Goal: Entertainment & Leisure: Consume media (video, audio)

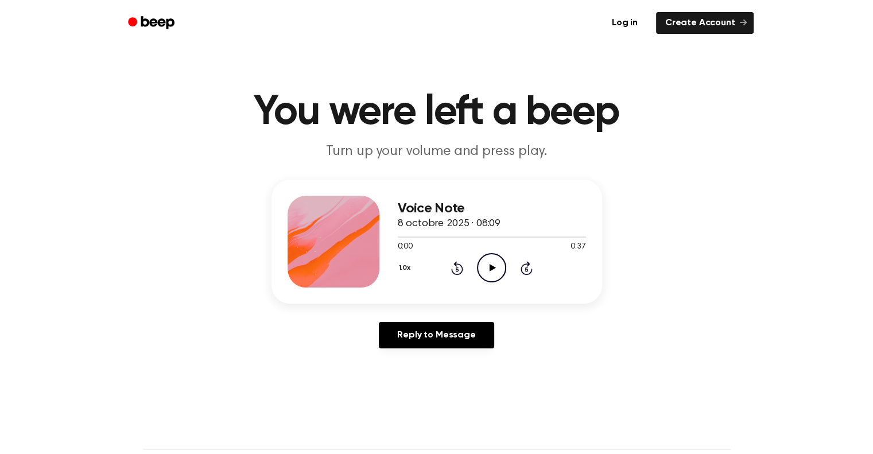
click at [487, 270] on icon "Play Audio" at bounding box center [491, 267] width 29 height 29
click at [493, 288] on div "Voice Note 8 octobre 2025 · 08:09 0:34 0:37 Your browser does not support the […" at bounding box center [436, 242] width 330 height 124
click at [496, 271] on icon "Pause Audio" at bounding box center [491, 267] width 29 height 29
click at [465, 270] on div "1.0x Rewind 5 seconds Play Audio Skip 5 seconds" at bounding box center [492, 267] width 188 height 29
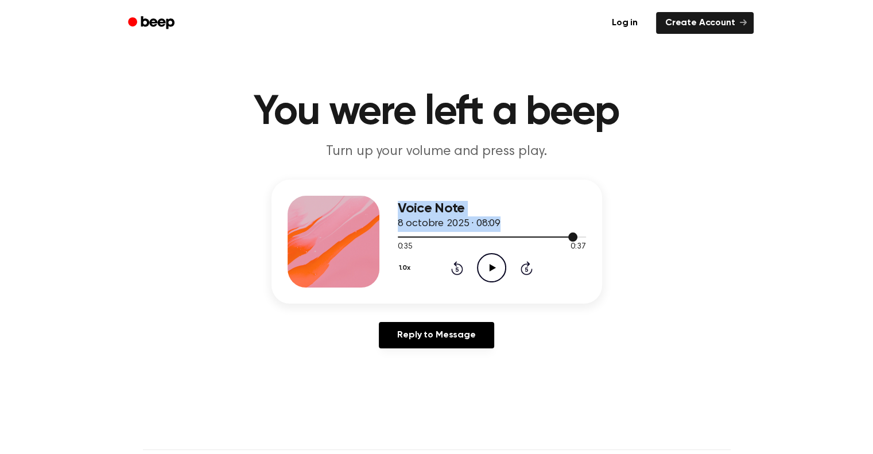
drag, startPoint x: 570, startPoint y: 236, endPoint x: 315, endPoint y: 240, distance: 255.3
click at [315, 240] on div "Voice Note 8 octobre 2025 · 08:09 0:35 0:37 Your browser does not support the […" at bounding box center [436, 242] width 330 height 124
click at [571, 233] on span at bounding box center [572, 236] width 9 height 9
drag, startPoint x: 571, startPoint y: 233, endPoint x: 376, endPoint y: 229, distance: 195.1
click at [376, 229] on div "Voice Note 8 octobre 2025 · 08:09 0:34 0:37 Your browser does not support the […" at bounding box center [436, 242] width 330 height 124
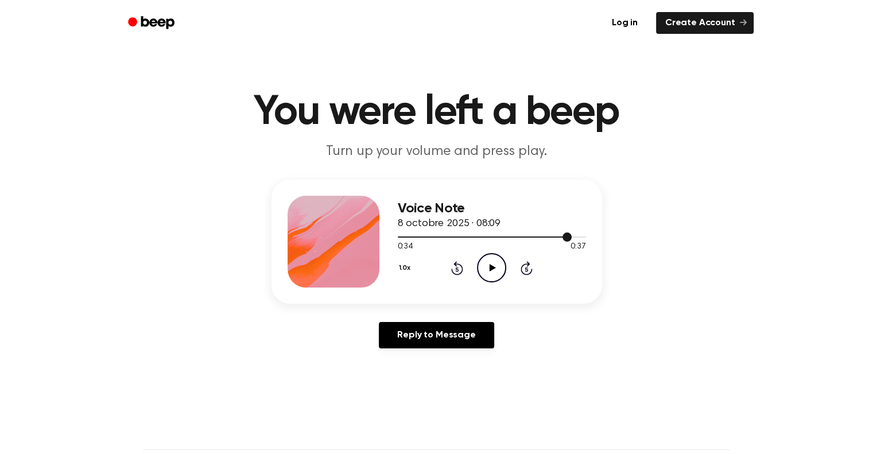
click at [546, 237] on div at bounding box center [485, 236] width 174 height 1
click at [421, 235] on div at bounding box center [492, 236] width 188 height 9
click at [398, 236] on div at bounding box center [410, 236] width 24 height 1
click at [493, 267] on icon at bounding box center [492, 267] width 6 height 7
click at [493, 267] on icon at bounding box center [491, 267] width 5 height 7
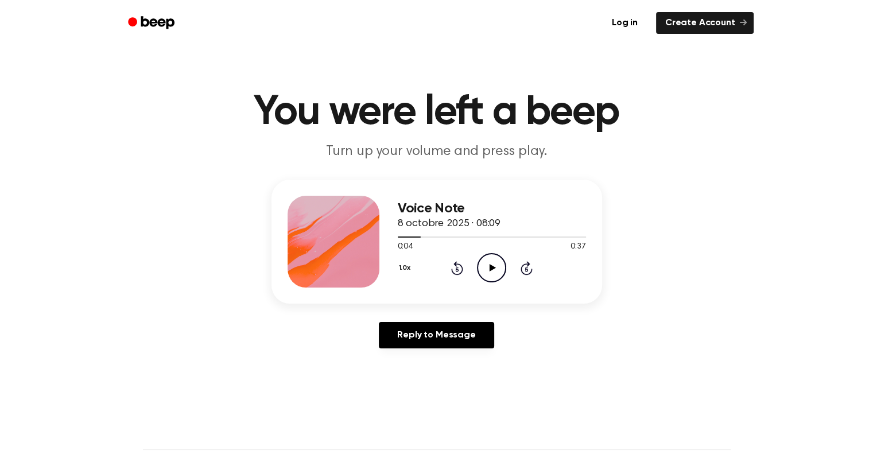
click at [489, 262] on icon "Play Audio" at bounding box center [491, 267] width 29 height 29
click at [486, 270] on icon "Play Audio" at bounding box center [491, 267] width 29 height 29
click at [491, 270] on icon "Pause Audio" at bounding box center [491, 267] width 29 height 29
